Goal: Communication & Community: Share content

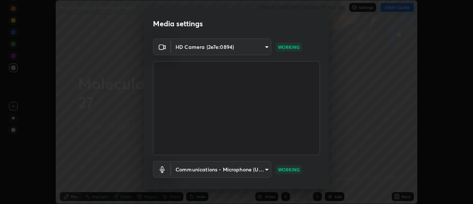
scroll to position [39, 0]
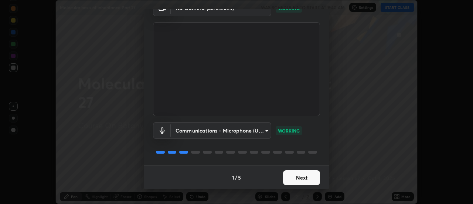
click at [302, 176] on button "Next" at bounding box center [301, 177] width 37 height 15
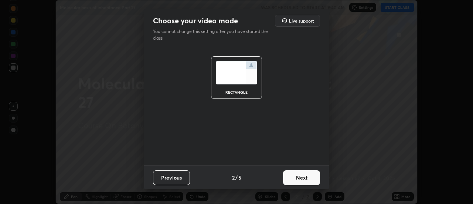
scroll to position [0, 0]
click at [303, 177] on button "Next" at bounding box center [301, 177] width 37 height 15
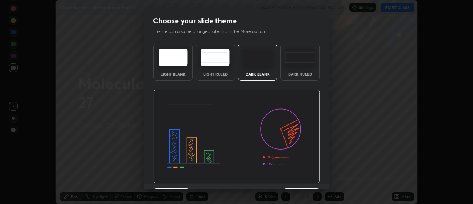
scroll to position [18, 0]
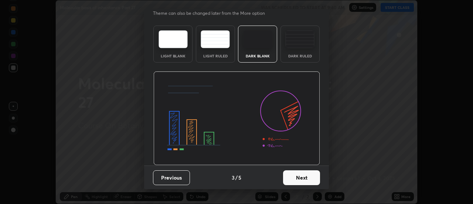
click at [303, 177] on button "Next" at bounding box center [301, 177] width 37 height 15
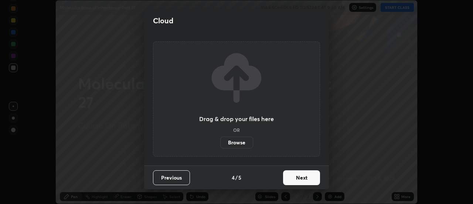
scroll to position [0, 0]
click at [302, 177] on button "Next" at bounding box center [301, 177] width 37 height 15
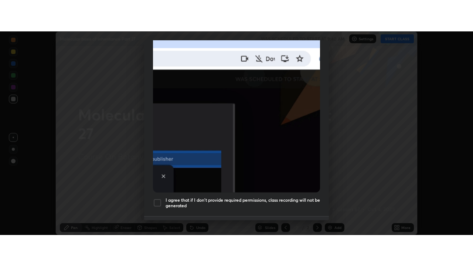
scroll to position [190, 0]
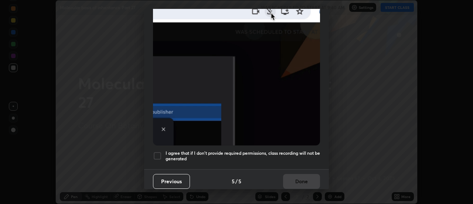
click at [160, 151] on div at bounding box center [157, 155] width 9 height 9
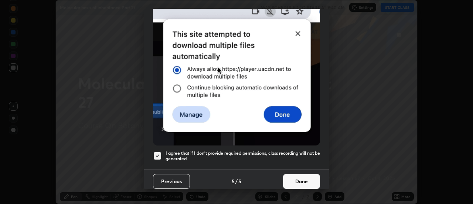
click at [299, 175] on button "Done" at bounding box center [301, 181] width 37 height 15
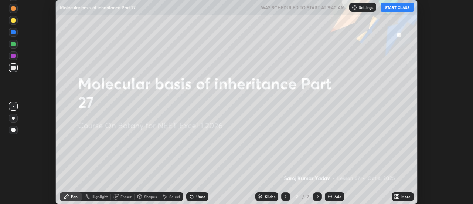
click at [398, 7] on button "START CLASS" at bounding box center [397, 7] width 33 height 9
click at [399, 196] on icon at bounding box center [397, 196] width 6 height 6
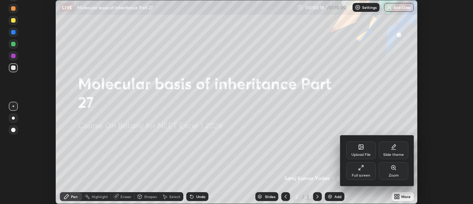
click at [364, 170] on icon at bounding box center [361, 167] width 6 height 6
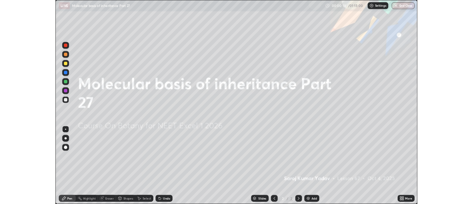
scroll to position [266, 473]
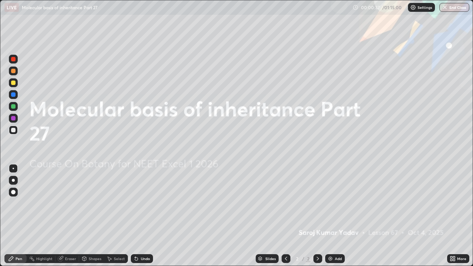
click at [452, 203] on icon at bounding box center [453, 259] width 6 height 6
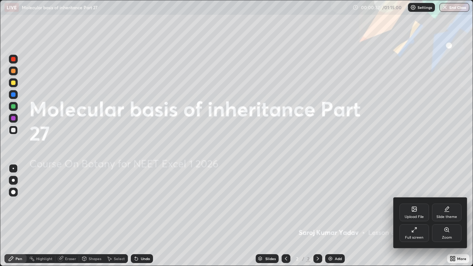
click at [415, 203] on icon at bounding box center [414, 209] width 4 height 4
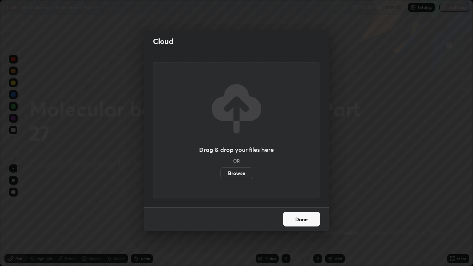
click at [238, 171] on label "Browse" at bounding box center [236, 173] width 33 height 12
click at [220, 171] on input "Browse" at bounding box center [220, 173] width 0 height 12
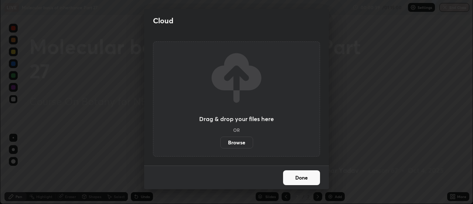
scroll to position [36760, 36490]
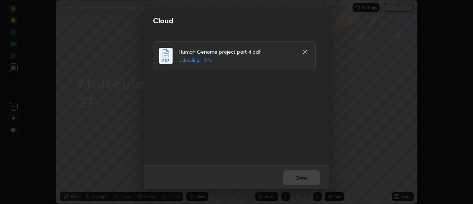
click at [393, 53] on div "Cloud Human Genome project part 4.pdf Uploading... 31% Done" at bounding box center [236, 102] width 473 height 204
click at [324, 123] on div "Human Genome project part 4.pdf Uploaded" at bounding box center [236, 99] width 185 height 133
click at [311, 176] on button "Done" at bounding box center [301, 177] width 37 height 15
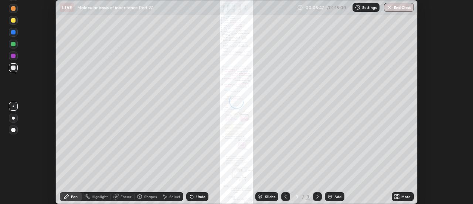
click at [272, 196] on div "Slides" at bounding box center [270, 196] width 10 height 4
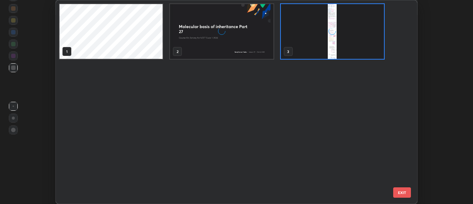
scroll to position [201, 357]
click at [332, 45] on img "grid" at bounding box center [332, 31] width 103 height 55
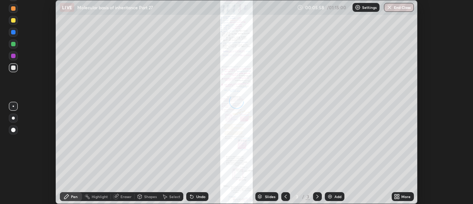
click at [332, 45] on img "grid" at bounding box center [332, 31] width 103 height 55
click at [398, 196] on icon at bounding box center [397, 196] width 6 height 6
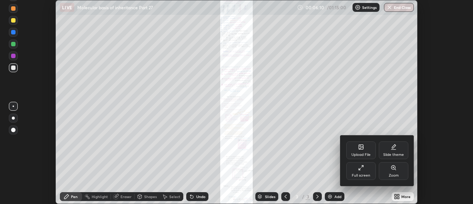
click at [393, 170] on div "Zoom" at bounding box center [394, 171] width 30 height 18
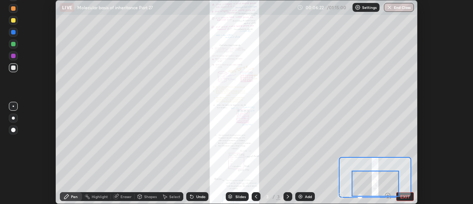
click at [387, 195] on div at bounding box center [375, 183] width 47 height 26
click at [388, 192] on div at bounding box center [375, 183] width 47 height 26
click at [388, 195] on div at bounding box center [375, 183] width 47 height 26
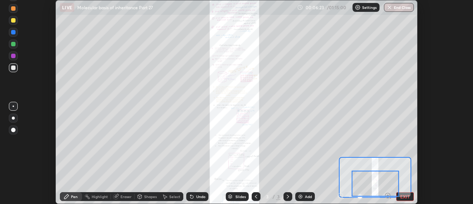
click at [387, 195] on div at bounding box center [375, 183] width 47 height 26
click at [388, 193] on div at bounding box center [375, 183] width 47 height 26
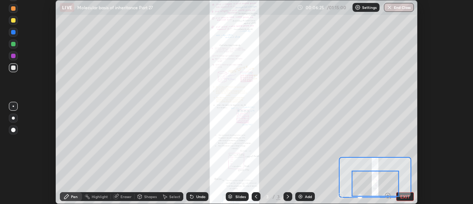
click at [389, 192] on div at bounding box center [375, 183] width 47 height 26
click at [388, 194] on div at bounding box center [375, 183] width 47 height 26
click at [388, 195] on div at bounding box center [375, 183] width 47 height 26
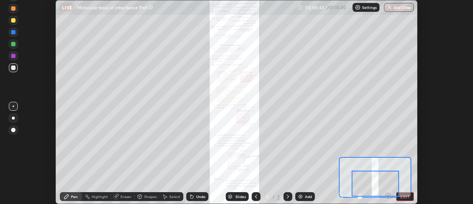
click at [388, 195] on div at bounding box center [375, 183] width 47 height 26
click at [388, 193] on div at bounding box center [375, 183] width 47 height 26
click at [423, 172] on div "Setting up your live class" at bounding box center [236, 102] width 473 height 204
click at [388, 192] on div at bounding box center [375, 183] width 47 height 26
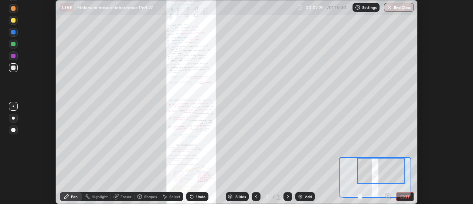
click at [383, 172] on div at bounding box center [380, 170] width 47 height 26
click at [388, 195] on icon at bounding box center [388, 195] width 2 height 0
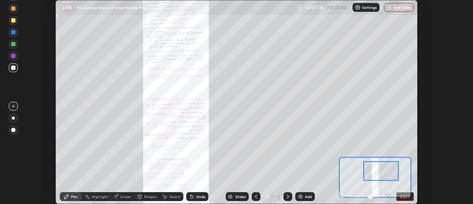
click at [387, 195] on icon at bounding box center [388, 195] width 2 height 0
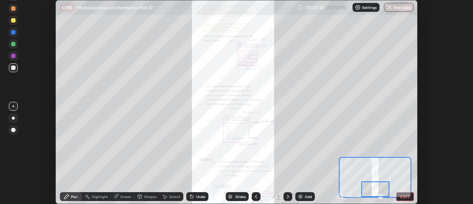
click at [378, 195] on div at bounding box center [375, 189] width 28 height 16
click at [379, 198] on span at bounding box center [381, 196] width 4 height 4
click at [74, 196] on div "Pen" at bounding box center [74, 196] width 7 height 4
click at [12, 8] on div at bounding box center [13, 8] width 4 height 4
click at [125, 195] on div "Eraser" at bounding box center [126, 196] width 11 height 4
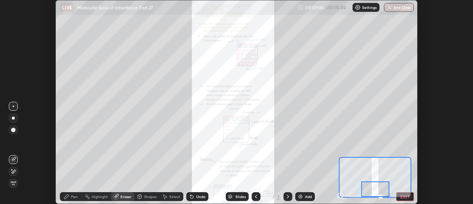
click at [76, 196] on div "Pen" at bounding box center [74, 196] width 7 height 4
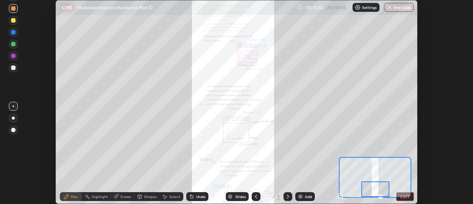
click at [362, 189] on div at bounding box center [375, 189] width 28 height 16
click at [361, 189] on div at bounding box center [375, 189] width 28 height 16
click at [220, 195] on div "Slides 3 / 3 Add" at bounding box center [270, 196] width 124 height 15
click at [438, 143] on div "Setting up your live class" at bounding box center [236, 102] width 473 height 204
click at [14, 20] on div at bounding box center [13, 20] width 4 height 4
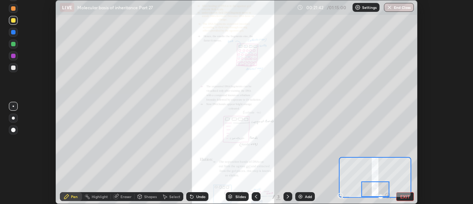
click at [124, 197] on div "Eraser" at bounding box center [126, 196] width 11 height 4
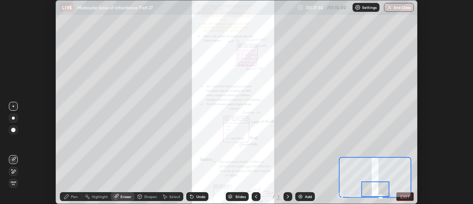
click at [71, 195] on div "Pen" at bounding box center [71, 196] width 22 height 9
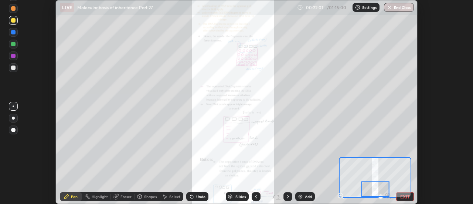
click at [13, 67] on div at bounding box center [13, 67] width 4 height 4
click at [14, 55] on div at bounding box center [13, 56] width 4 height 4
click at [15, 68] on div at bounding box center [13, 67] width 4 height 4
click at [14, 33] on div at bounding box center [13, 32] width 4 height 4
click at [14, 119] on div at bounding box center [13, 117] width 3 height 3
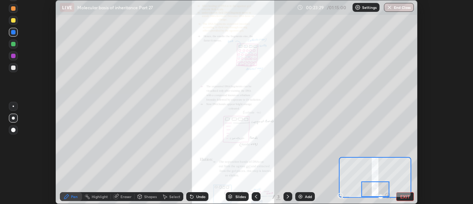
click at [122, 198] on div "Eraser" at bounding box center [126, 196] width 11 height 4
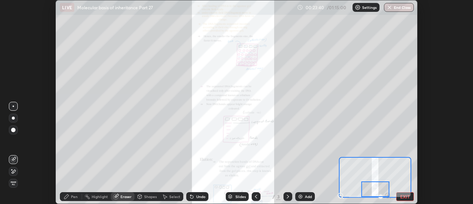
click at [77, 194] on div "Pen" at bounding box center [74, 196] width 7 height 4
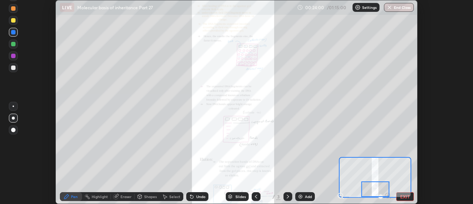
click at [72, 195] on div "Pen" at bounding box center [74, 196] width 7 height 4
click at [376, 185] on div at bounding box center [375, 189] width 28 height 16
click at [377, 181] on div at bounding box center [375, 189] width 28 height 16
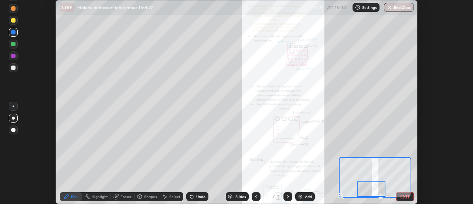
click at [242, 198] on div "Slides" at bounding box center [240, 196] width 10 height 4
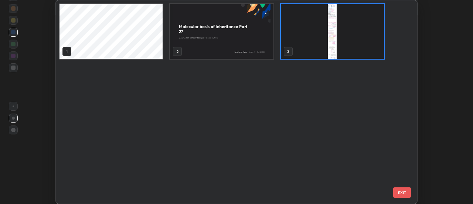
click at [250, 41] on img "grid" at bounding box center [221, 31] width 103 height 55
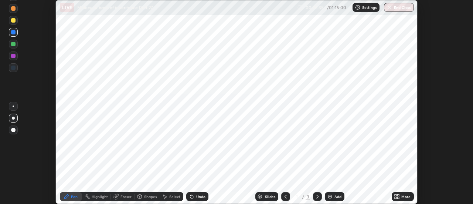
click at [399, 198] on icon at bounding box center [399, 198] width 2 height 2
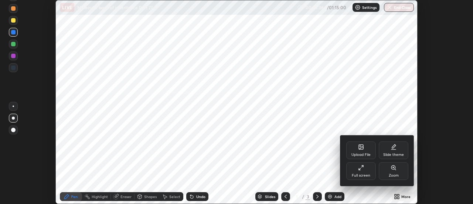
click at [359, 150] on div "Upload File" at bounding box center [361, 150] width 30 height 18
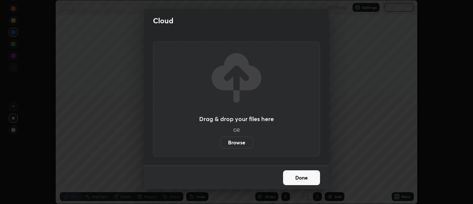
click at [240, 141] on label "Browse" at bounding box center [236, 142] width 33 height 12
click at [220, 141] on input "Browse" at bounding box center [220, 142] width 0 height 12
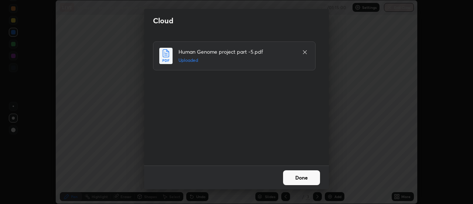
click at [303, 175] on button "Done" at bounding box center [301, 177] width 37 height 15
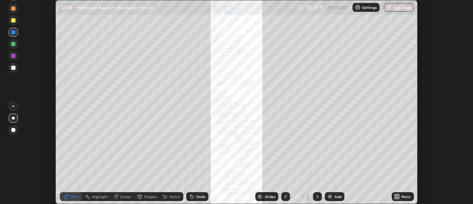
click at [396, 196] on icon at bounding box center [397, 196] width 6 height 6
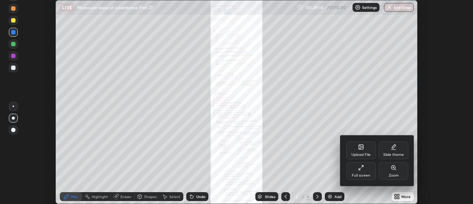
click at [366, 171] on div "Full screen" at bounding box center [361, 171] width 30 height 18
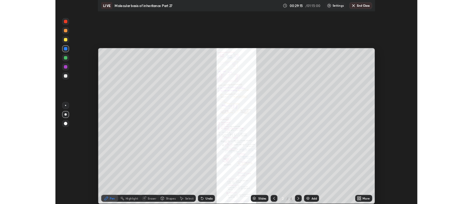
scroll to position [266, 473]
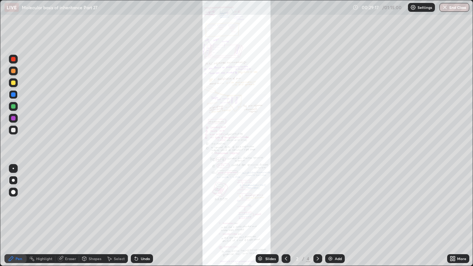
click at [453, 203] on icon at bounding box center [454, 258] width 2 height 2
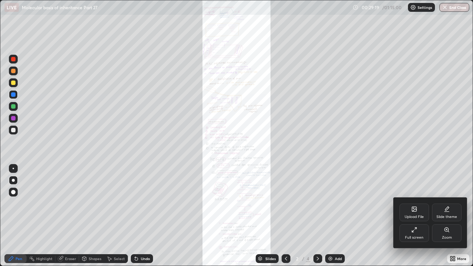
click at [445, 203] on div "Zoom" at bounding box center [447, 233] width 30 height 18
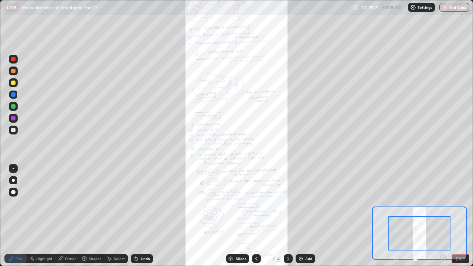
click at [443, 203] on icon at bounding box center [443, 257] width 7 height 7
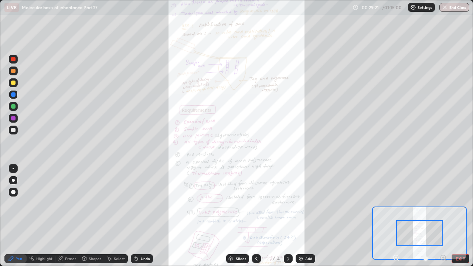
click at [443, 203] on icon at bounding box center [443, 257] width 7 height 7
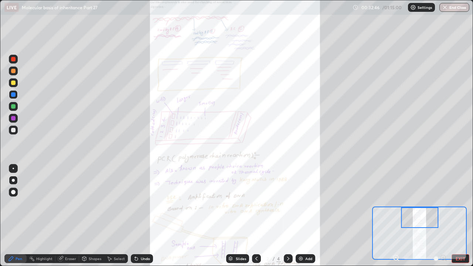
click at [16, 203] on div "Pen" at bounding box center [19, 259] width 7 height 4
click at [12, 59] on div at bounding box center [13, 59] width 4 height 4
click at [13, 169] on div at bounding box center [13, 168] width 1 height 1
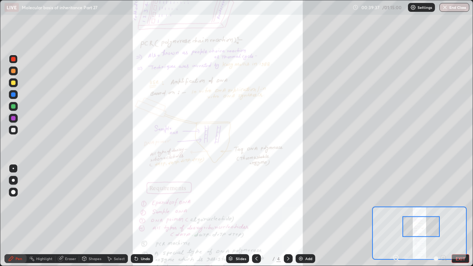
click at [420, 203] on div at bounding box center [421, 227] width 37 height 21
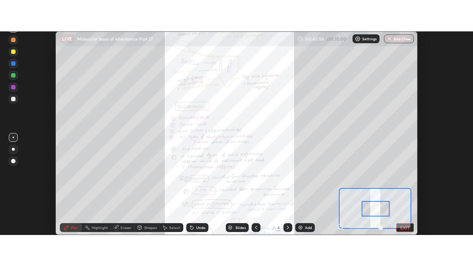
scroll to position [36760, 36490]
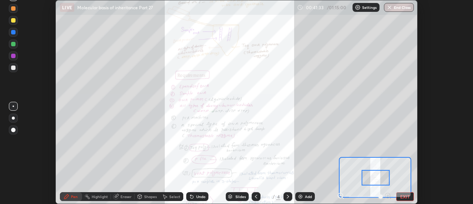
click at [340, 195] on icon at bounding box center [340, 195] width 2 height 0
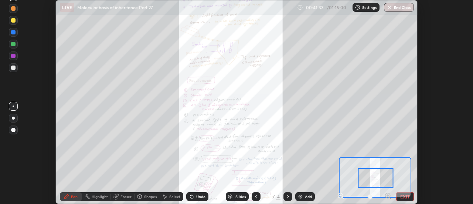
click at [340, 195] on icon at bounding box center [340, 195] width 2 height 0
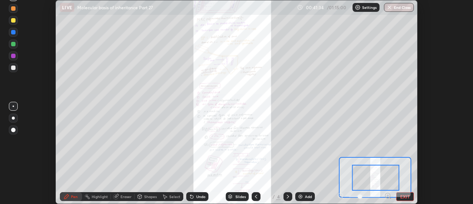
click at [340, 196] on div at bounding box center [364, 196] width 55 height 9
click at [341, 196] on div at bounding box center [364, 196] width 55 height 9
click at [342, 194] on div at bounding box center [364, 196] width 55 height 9
click at [341, 194] on div at bounding box center [364, 196] width 55 height 9
click at [401, 195] on button "EXIT" at bounding box center [405, 196] width 18 height 9
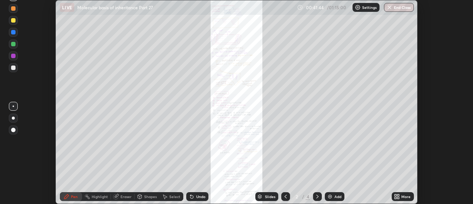
click at [398, 197] on icon at bounding box center [399, 198] width 2 height 2
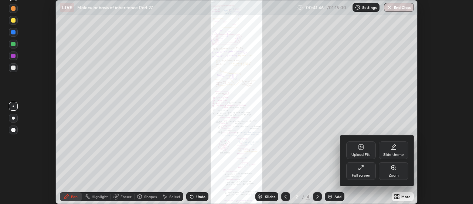
click at [361, 170] on icon at bounding box center [361, 167] width 6 height 6
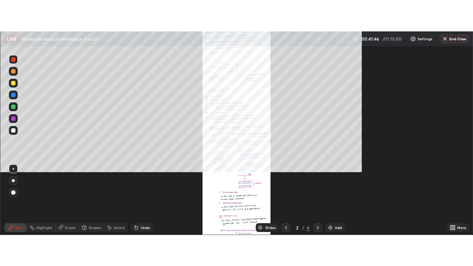
scroll to position [266, 473]
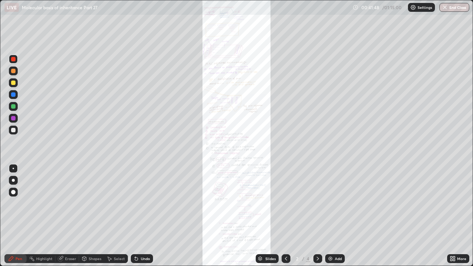
click at [451, 203] on icon at bounding box center [452, 258] width 2 height 2
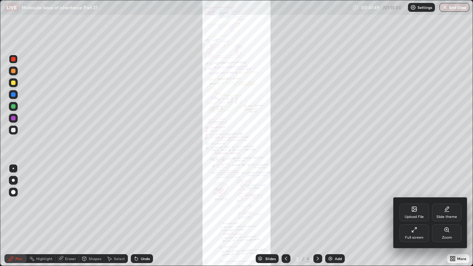
click at [445, 203] on icon at bounding box center [447, 230] width 4 height 4
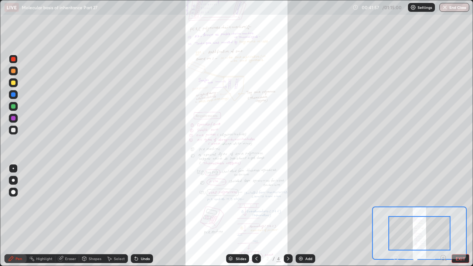
click at [443, 203] on icon at bounding box center [443, 258] width 2 height 0
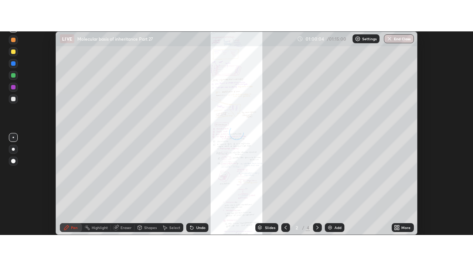
scroll to position [204, 473]
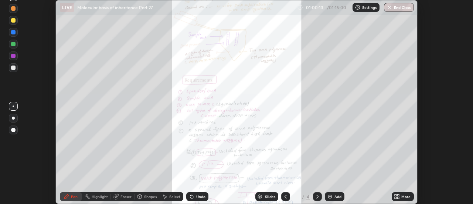
click at [397, 197] on icon at bounding box center [397, 196] width 6 height 6
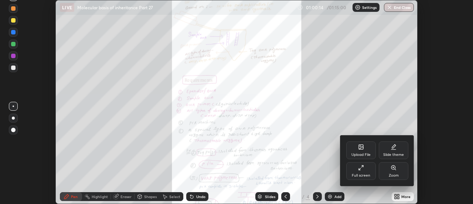
click at [395, 166] on icon at bounding box center [393, 167] width 4 height 4
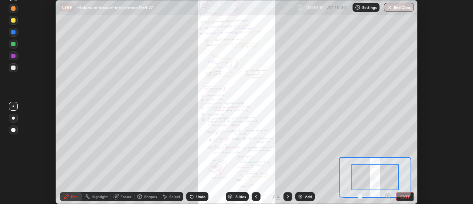
click at [388, 195] on icon at bounding box center [388, 195] width 2 height 0
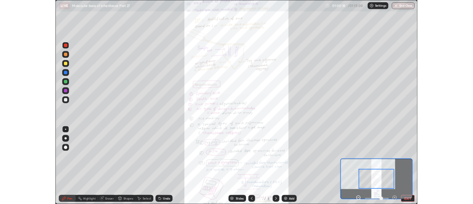
scroll to position [266, 473]
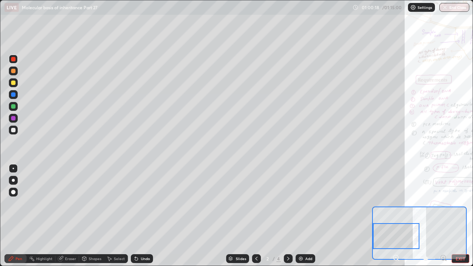
click at [386, 203] on div at bounding box center [396, 236] width 47 height 26
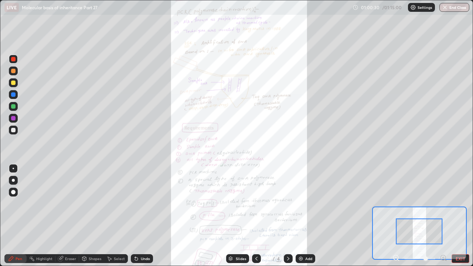
click at [461, 203] on button "EXIT" at bounding box center [461, 258] width 18 height 9
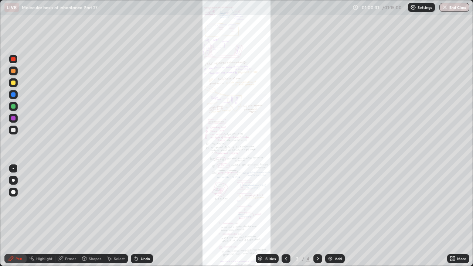
click at [454, 203] on icon at bounding box center [454, 258] width 2 height 2
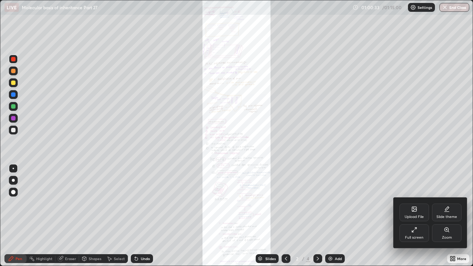
click at [445, 203] on div "Zoom" at bounding box center [447, 233] width 30 height 18
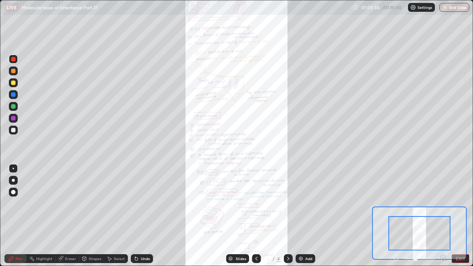
click at [444, 203] on icon at bounding box center [443, 257] width 7 height 7
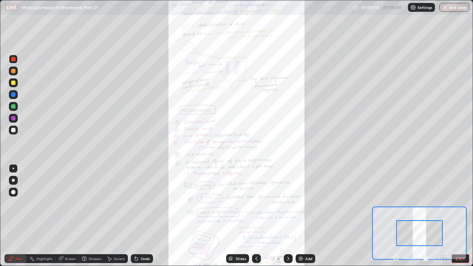
click at [444, 203] on icon at bounding box center [443, 257] width 7 height 7
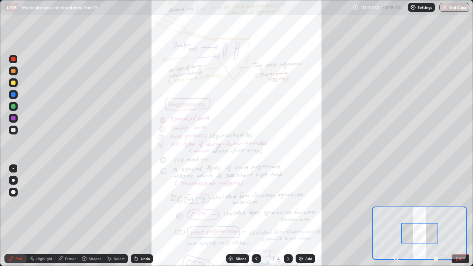
click at [457, 203] on button "EXIT" at bounding box center [461, 258] width 18 height 9
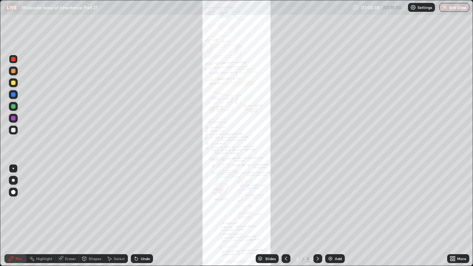
click at [453, 203] on icon at bounding box center [453, 259] width 6 height 6
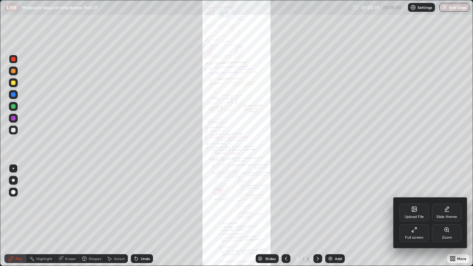
click at [421, 203] on div "Full screen" at bounding box center [415, 233] width 30 height 18
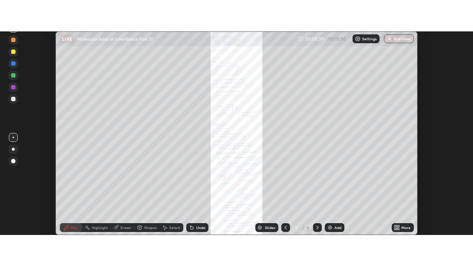
scroll to position [36760, 36490]
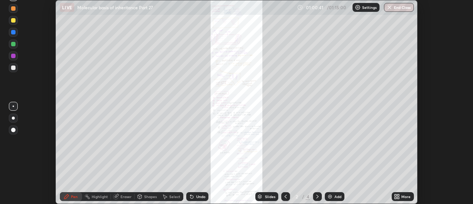
click at [399, 197] on icon at bounding box center [399, 198] width 2 height 2
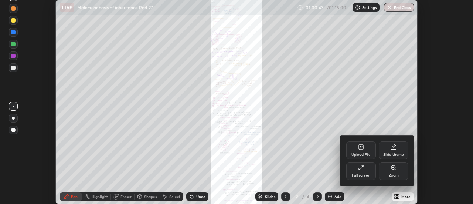
click at [366, 170] on div "Full screen" at bounding box center [361, 171] width 30 height 18
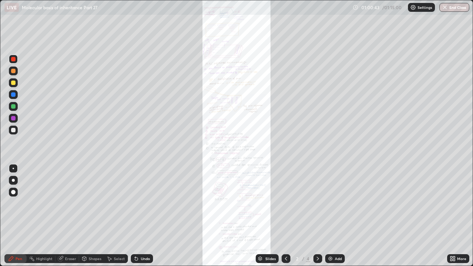
scroll to position [266, 473]
click at [455, 203] on icon at bounding box center [453, 259] width 6 height 6
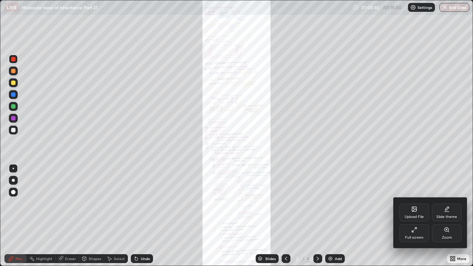
click at [447, 203] on div "Zoom" at bounding box center [447, 233] width 30 height 18
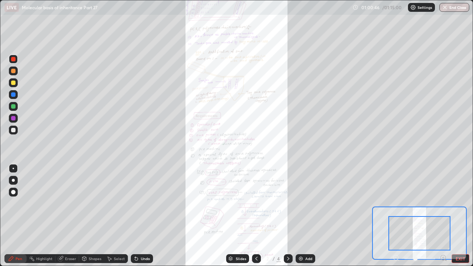
click at [443, 203] on icon at bounding box center [443, 258] width 2 height 0
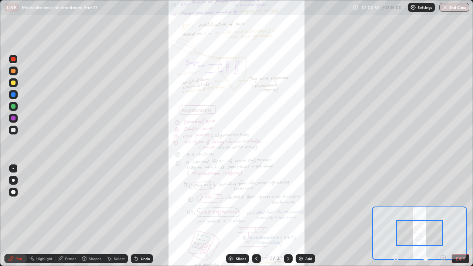
click at [443, 203] on icon at bounding box center [443, 258] width 2 height 0
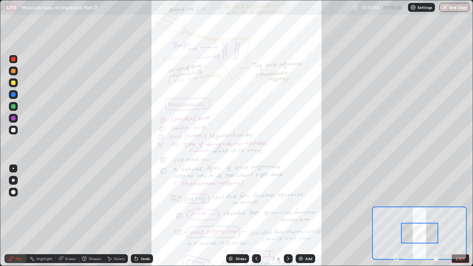
click at [444, 203] on div at bounding box center [420, 258] width 55 height 9
click at [14, 71] on div at bounding box center [13, 71] width 4 height 4
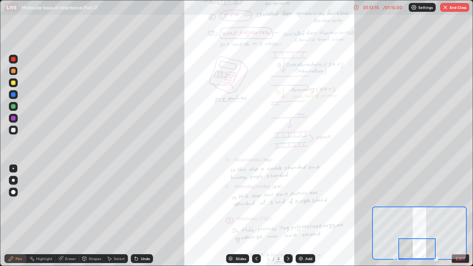
click at [416, 203] on div at bounding box center [416, 248] width 37 height 21
click at [458, 8] on button "End Class" at bounding box center [454, 7] width 29 height 9
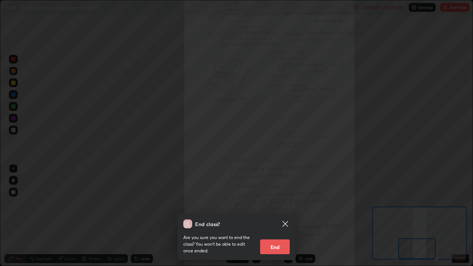
click at [280, 203] on button "End" at bounding box center [275, 247] width 30 height 15
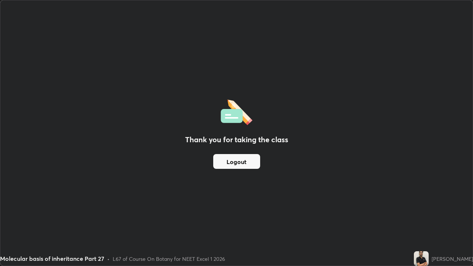
click at [392, 128] on div "Thank you for taking the class Logout" at bounding box center [236, 132] width 472 height 265
click at [394, 142] on div "Thank you for taking the class Logout" at bounding box center [236, 132] width 472 height 265
click at [393, 142] on div "Thank you for taking the class Logout" at bounding box center [236, 132] width 472 height 265
